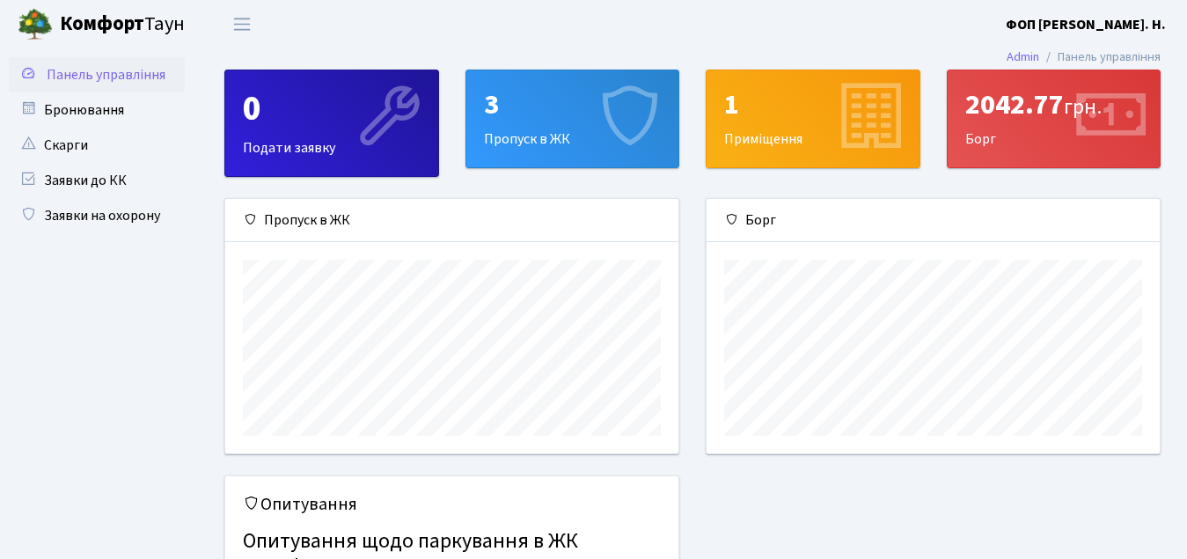
scroll to position [254, 453]
click at [75, 209] on link "Заявки на охорону" at bounding box center [97, 215] width 176 height 35
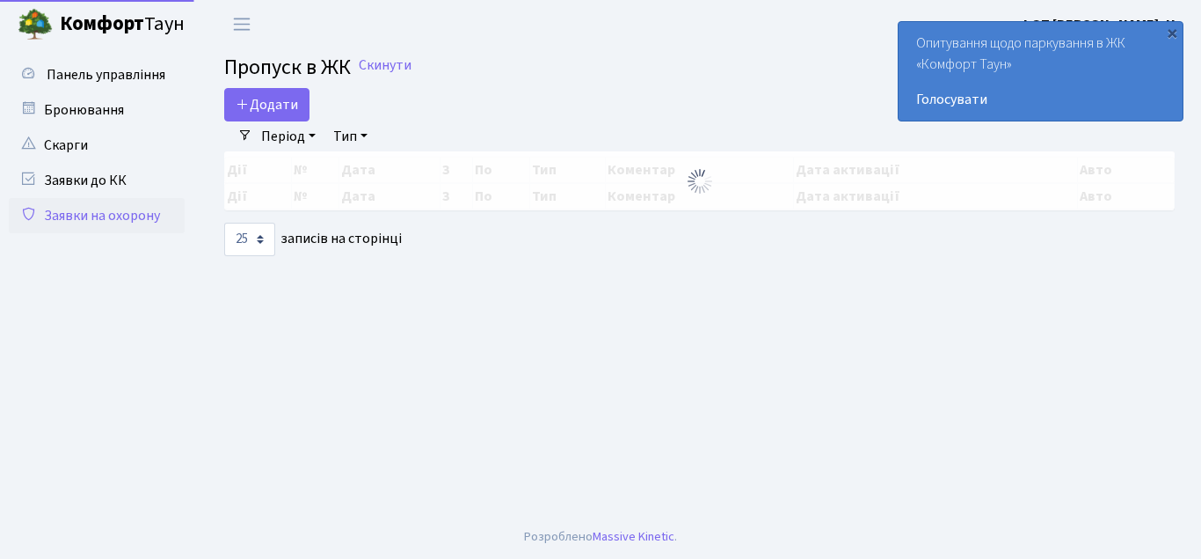
select select "25"
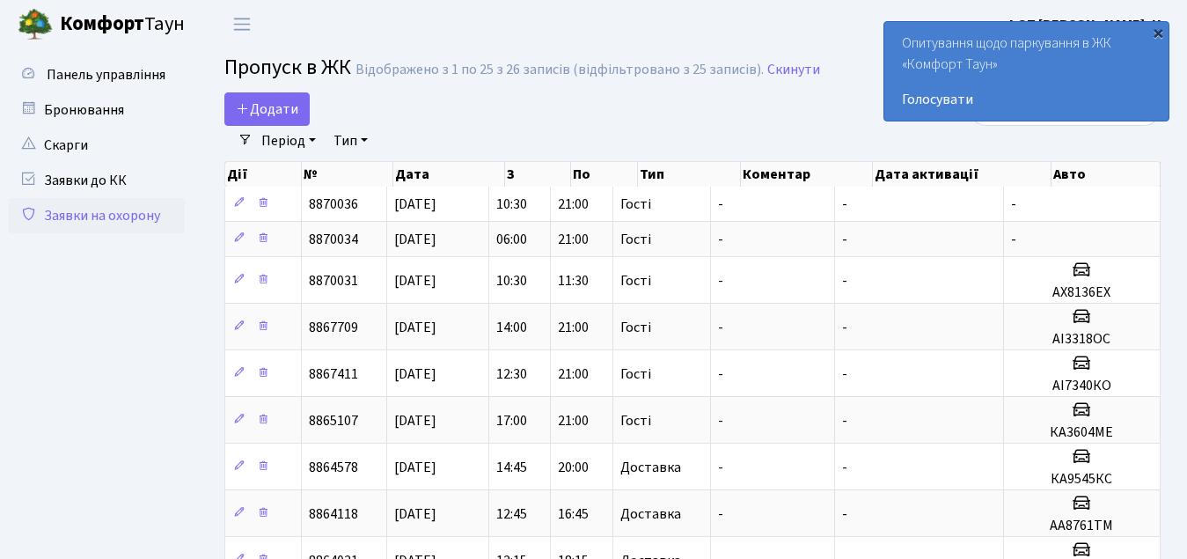
click at [1160, 34] on div "×" at bounding box center [1158, 33] width 18 height 18
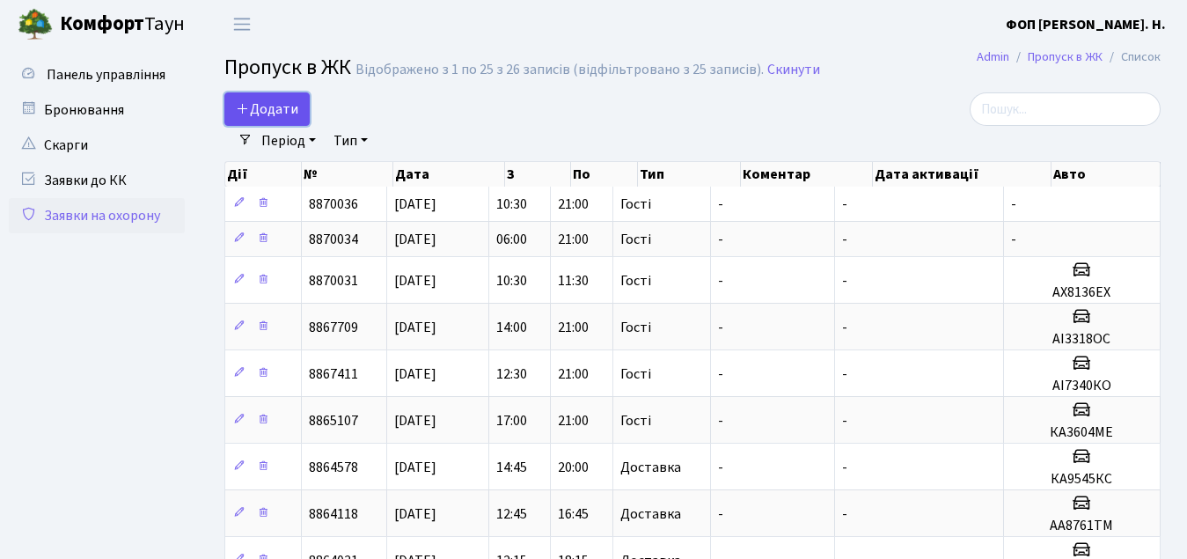
click at [283, 111] on span "Додати" at bounding box center [267, 108] width 62 height 19
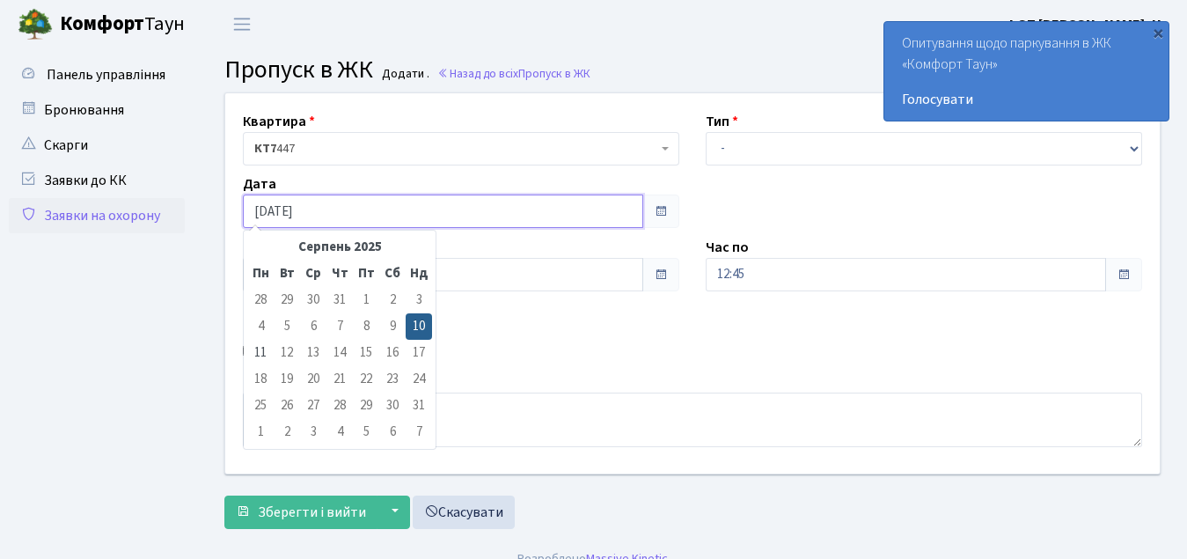
click at [387, 217] on input "[DATE]" at bounding box center [443, 210] width 400 height 33
click at [654, 369] on div "Квартира <b>КТ7</b>&nbsp;&nbsp;&nbsp;447 КТ7 447 Тип - Доставка Таксі Гості Сер…" at bounding box center [692, 283] width 960 height 380
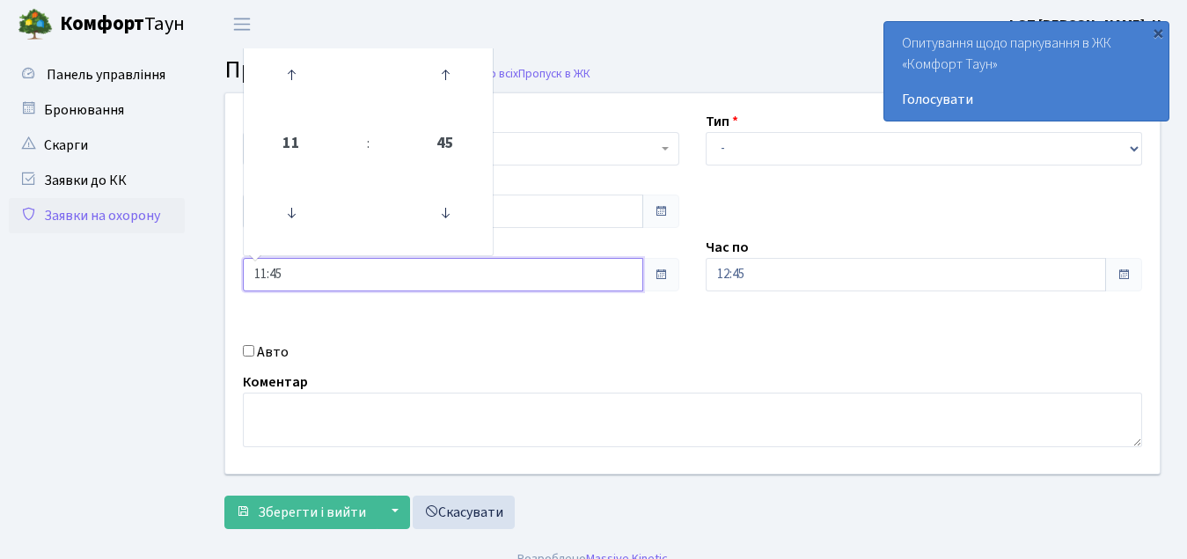
click at [316, 275] on input "11:45" at bounding box center [443, 274] width 400 height 33
click at [286, 200] on icon at bounding box center [290, 212] width 47 height 47
type input "09:45"
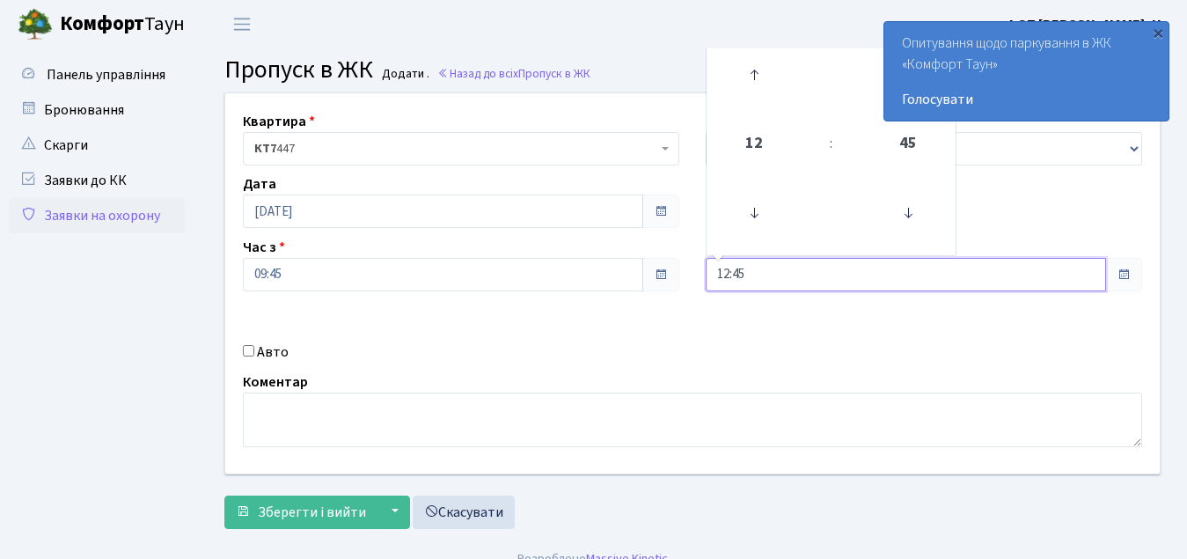
click at [786, 288] on input "12:45" at bounding box center [905, 274] width 400 height 33
click at [746, 76] on icon at bounding box center [753, 74] width 47 height 47
click at [747, 76] on icon at bounding box center [753, 74] width 47 height 47
click at [748, 77] on icon at bounding box center [753, 74] width 47 height 47
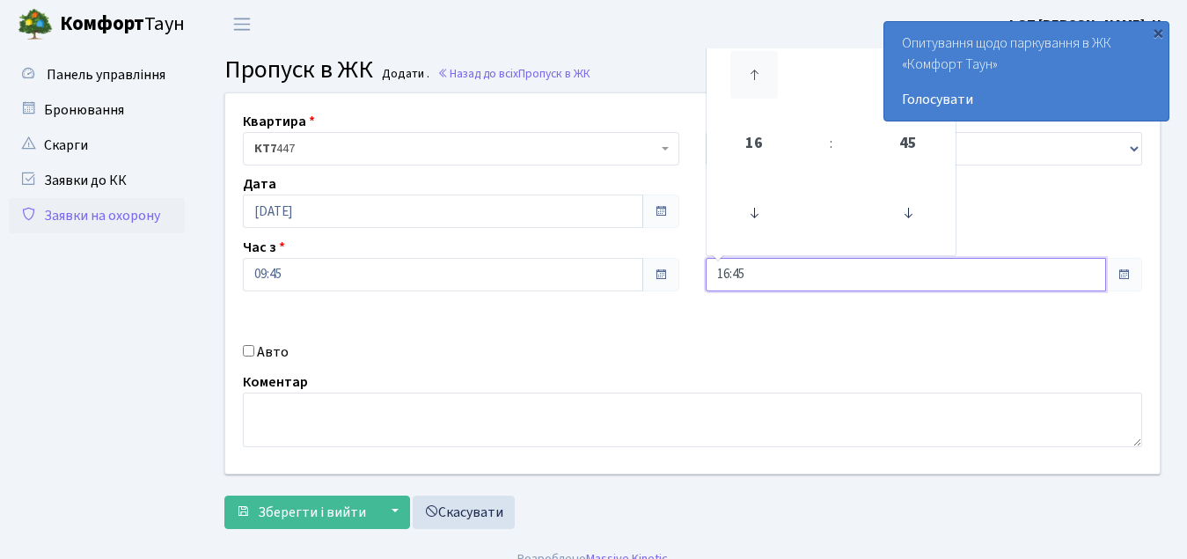
click at [748, 77] on icon at bounding box center [753, 74] width 47 height 47
click at [750, 66] on icon at bounding box center [753, 74] width 47 height 47
click at [751, 65] on icon at bounding box center [753, 74] width 47 height 47
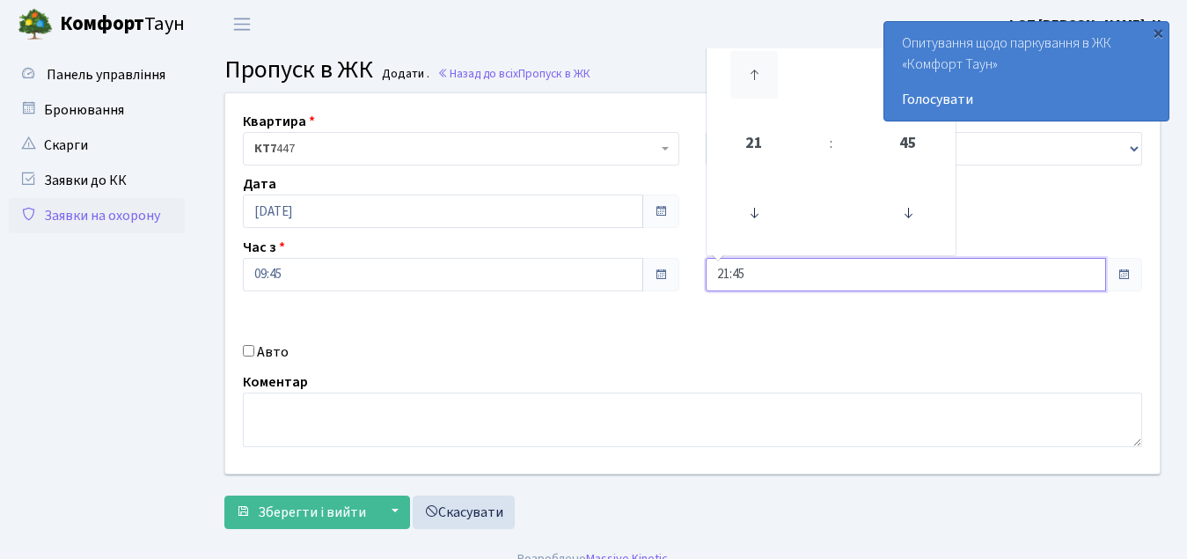
click at [751, 63] on icon at bounding box center [753, 74] width 47 height 47
type input "22:45"
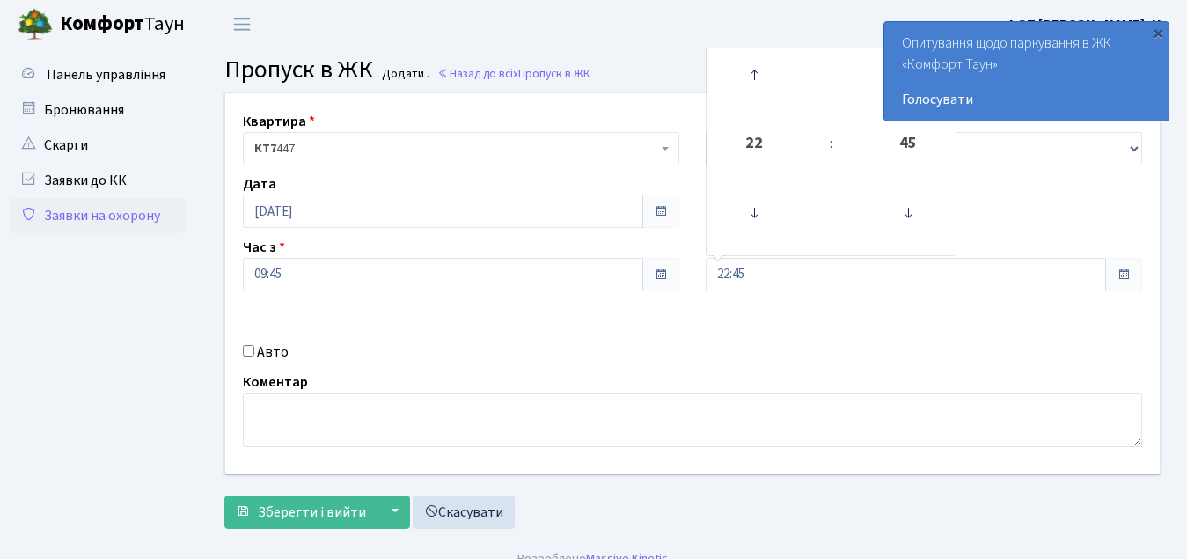
click at [800, 330] on div "Квартира <b>КТ7</b>&nbsp;&nbsp;&nbsp;447 КТ7 447 Тип - Доставка Таксі Гості Сер…" at bounding box center [692, 283] width 960 height 380
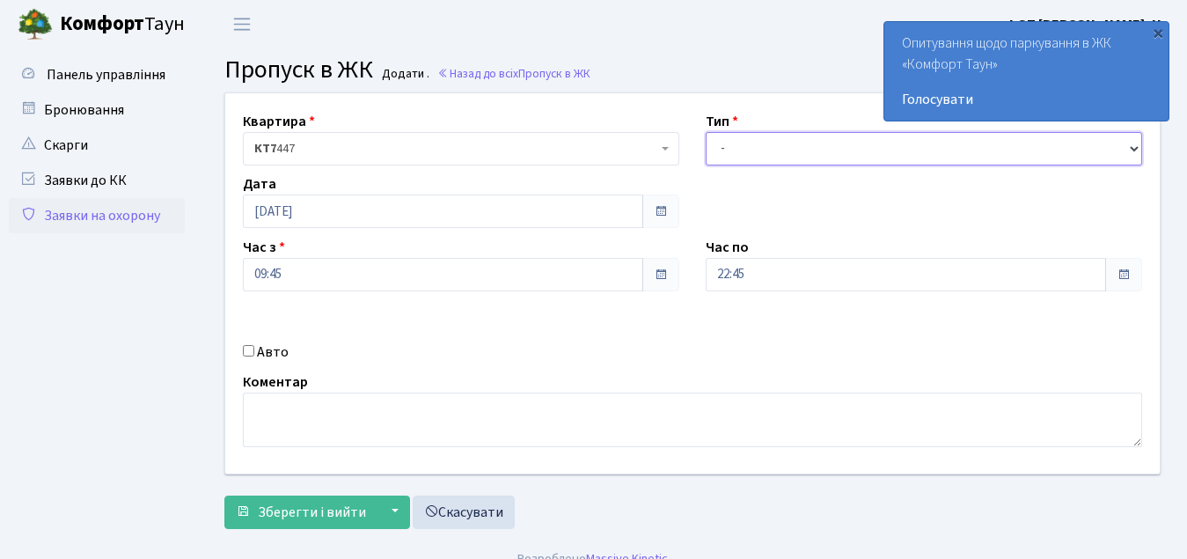
click at [764, 146] on select "- Доставка Таксі Гості Сервіс" at bounding box center [923, 148] width 436 height 33
select select "3"
click at [705, 132] on select "- Доставка Таксі Гості Сервіс" at bounding box center [923, 148] width 436 height 33
click at [281, 348] on label "Авто" at bounding box center [273, 351] width 32 height 21
click at [254, 348] on input "Авто" at bounding box center [248, 350] width 11 height 11
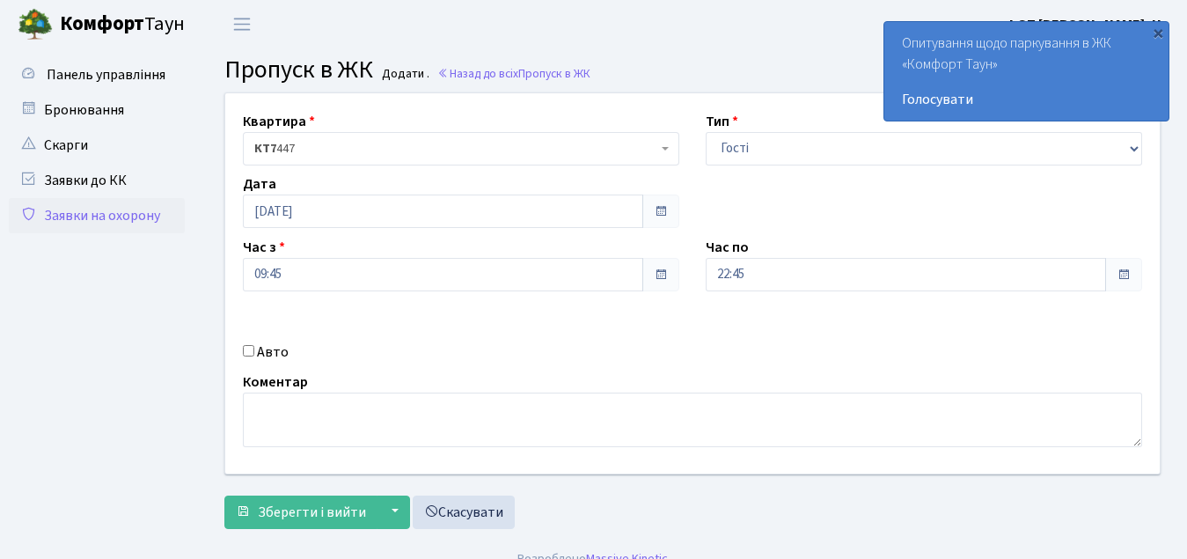
checkbox input "true"
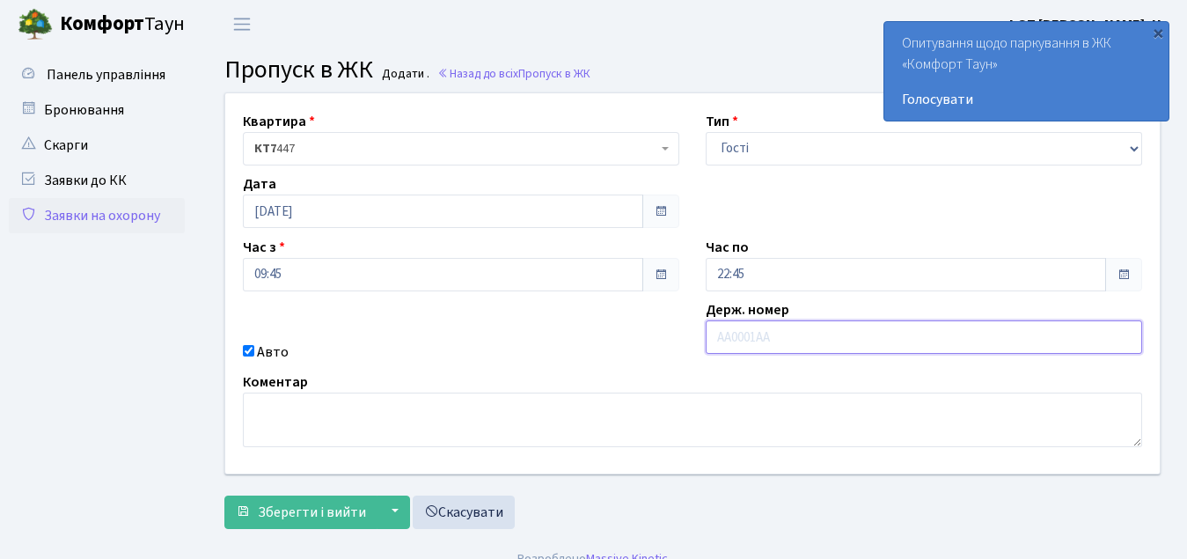
click at [783, 334] on input "text" at bounding box center [923, 336] width 436 height 33
type input "КА9545КС"
click at [306, 530] on div "Квартира <b>КТ7</b>&nbsp;&nbsp;&nbsp;447 КТ7 447 Тип - Доставка Таксі Гості Сер…" at bounding box center [692, 314] width 962 height 445
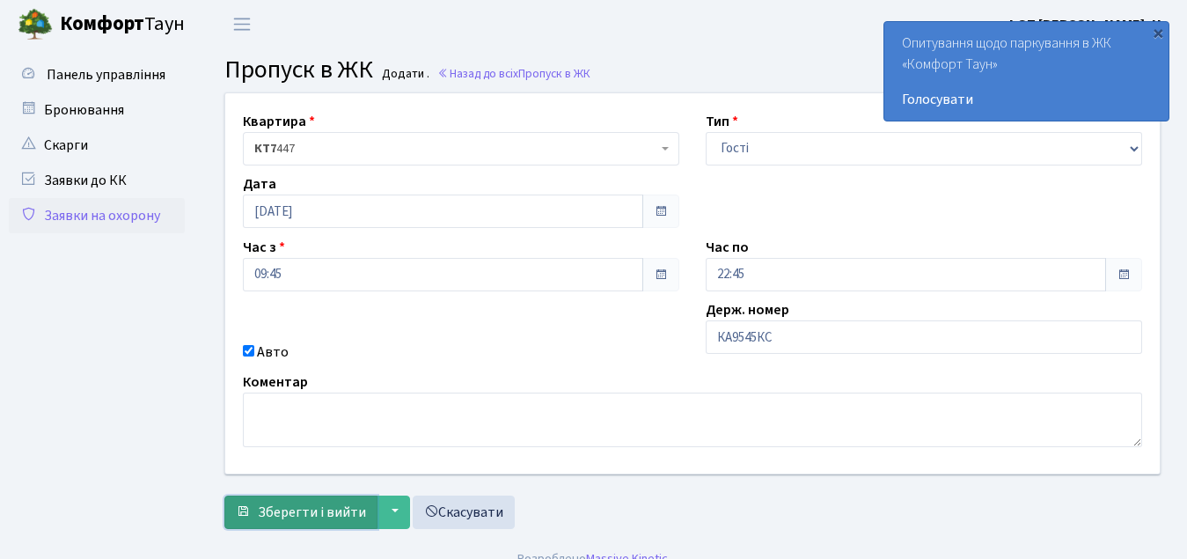
click at [306, 518] on span "Зберегти і вийти" at bounding box center [312, 511] width 108 height 19
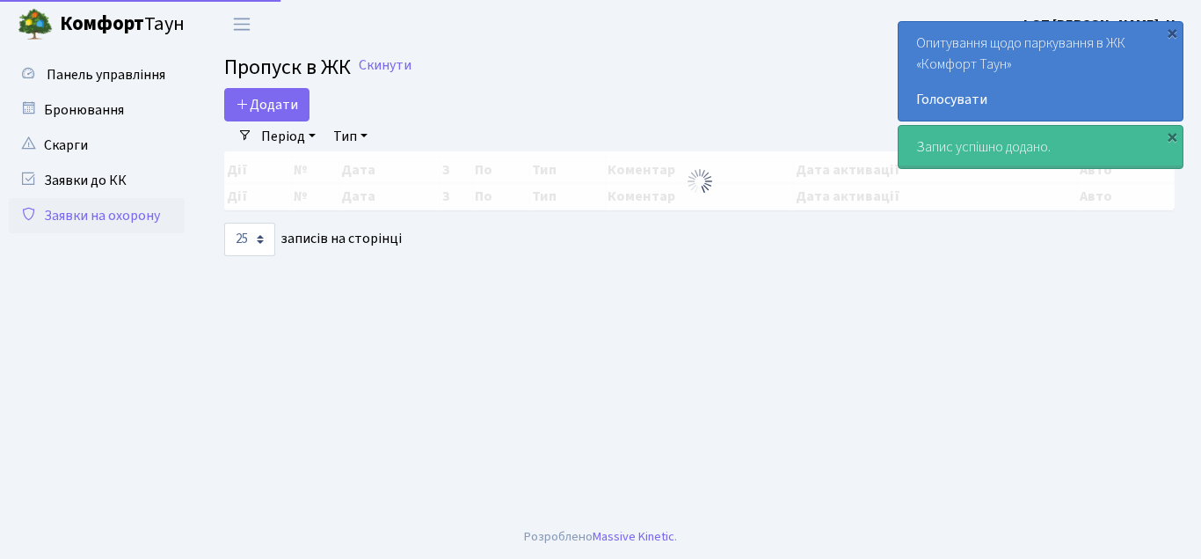
select select "25"
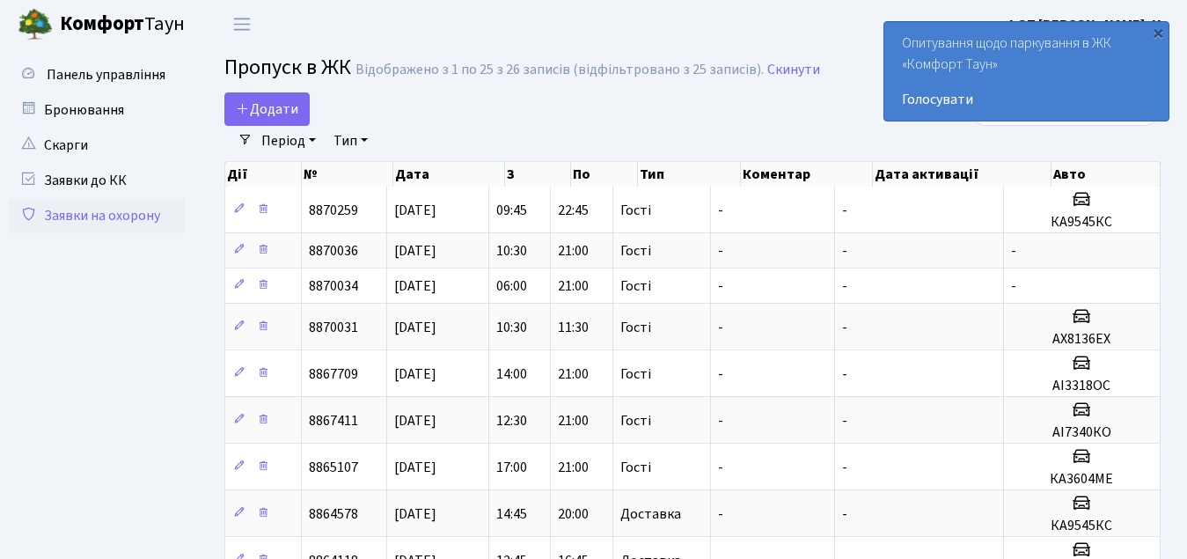
click at [88, 26] on b "Комфорт" at bounding box center [102, 24] width 84 height 28
